Goal: Task Accomplishment & Management: Use online tool/utility

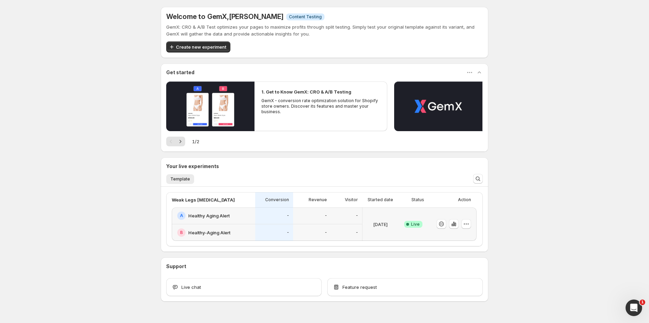
click at [222, 220] on div "A Healthy Aging Alert" at bounding box center [213, 215] width 83 height 17
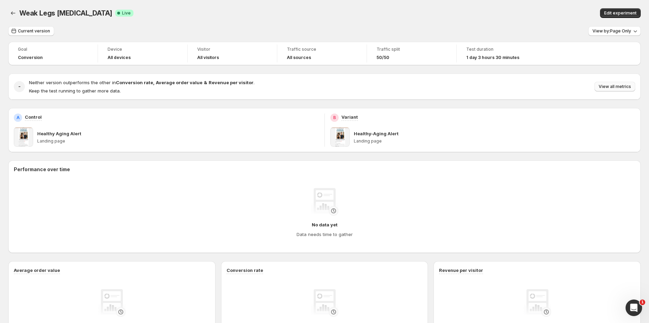
click at [616, 87] on span "View all metrics" at bounding box center [615, 87] width 32 height 6
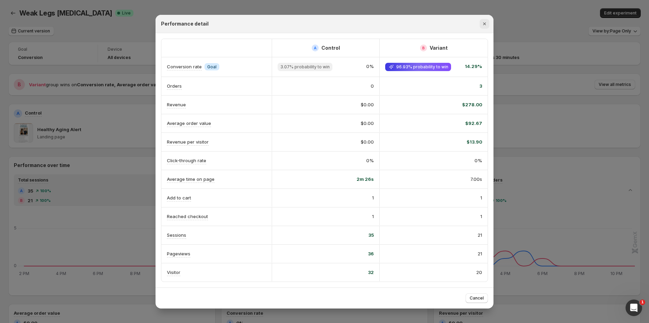
click at [487, 24] on icon "Close" at bounding box center [484, 23] width 7 height 7
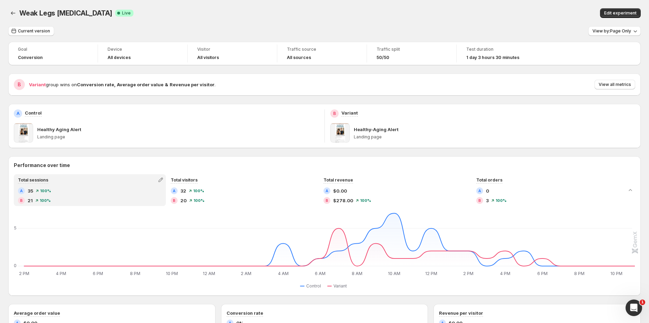
click at [386, 53] on div "Traffic split" at bounding box center [412, 50] width 70 height 8
click at [618, 9] on button "Edit experiment" at bounding box center [620, 13] width 41 height 10
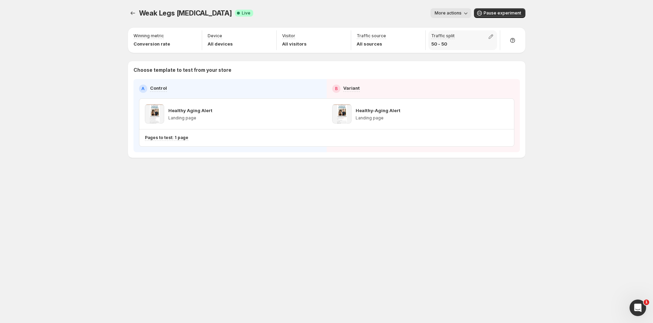
click at [442, 40] on p "50 - 50" at bounding box center [442, 43] width 23 height 7
click at [490, 36] on icon "button" at bounding box center [490, 36] width 7 height 7
drag, startPoint x: 491, startPoint y: 52, endPoint x: 467, endPoint y: 53, distance: 24.2
type input "**"
click at [467, 53] on input "range" at bounding box center [490, 52] width 99 height 10
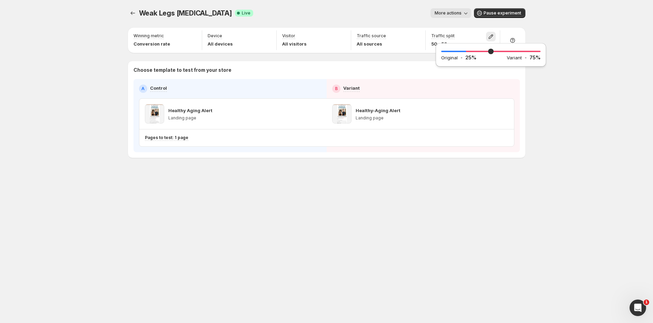
click at [597, 35] on div "Weak Legs [MEDICAL_DATA]. This page is ready Weak Legs [MEDICAL_DATA] Success C…" at bounding box center [326, 161] width 653 height 323
click at [130, 14] on icon "Experiments" at bounding box center [132, 13] width 7 height 7
click at [133, 13] on icon "Experiments" at bounding box center [132, 13] width 7 height 7
